Goal: Browse casually

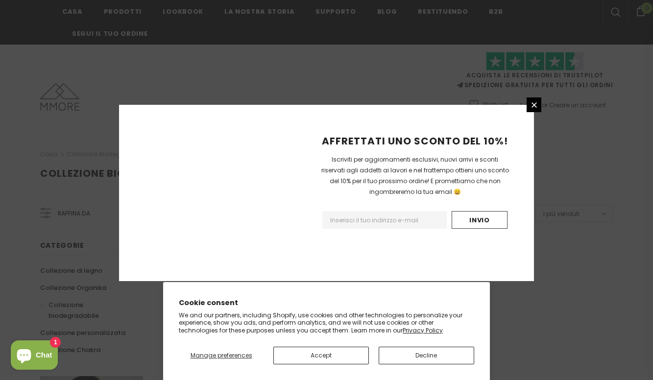
scroll to position [624, 0]
